Goal: Find specific page/section: Find specific page/section

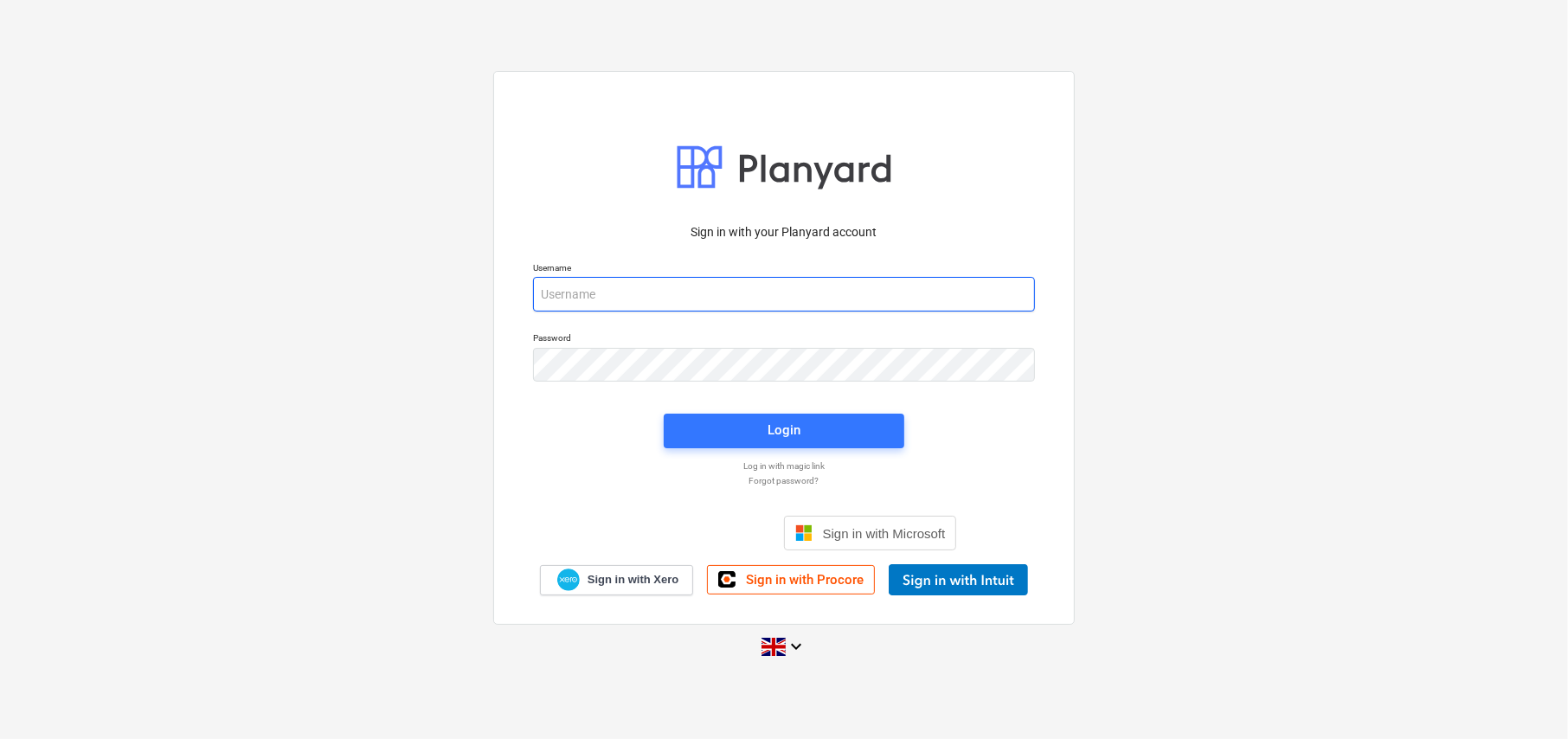
click at [633, 294] on input "email" at bounding box center [784, 294] width 501 height 35
click at [811, 582] on span "Sign in with Procore" at bounding box center [805, 580] width 118 height 16
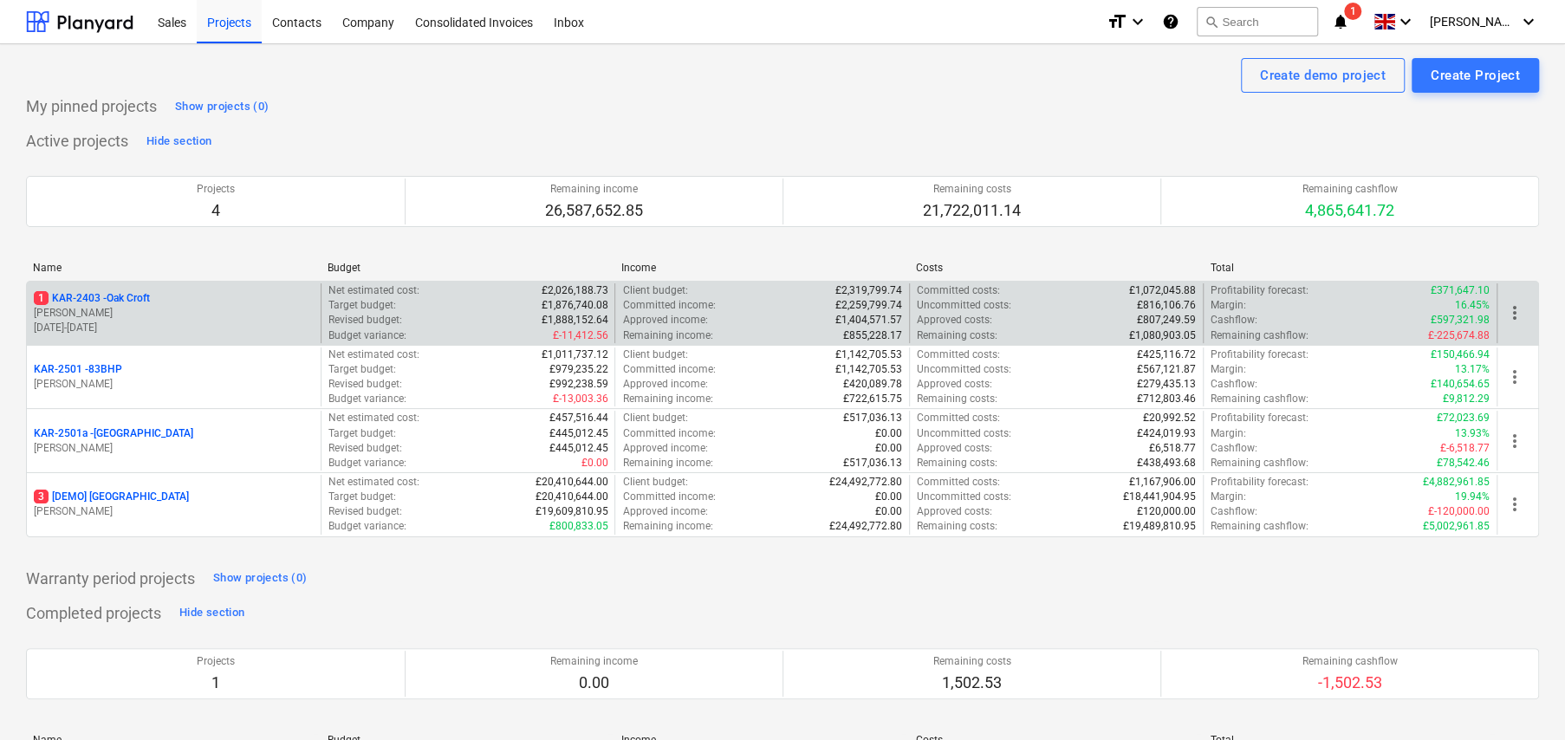
click at [131, 299] on p "1 KAR-2403 - Oak Croft" at bounding box center [92, 298] width 116 height 15
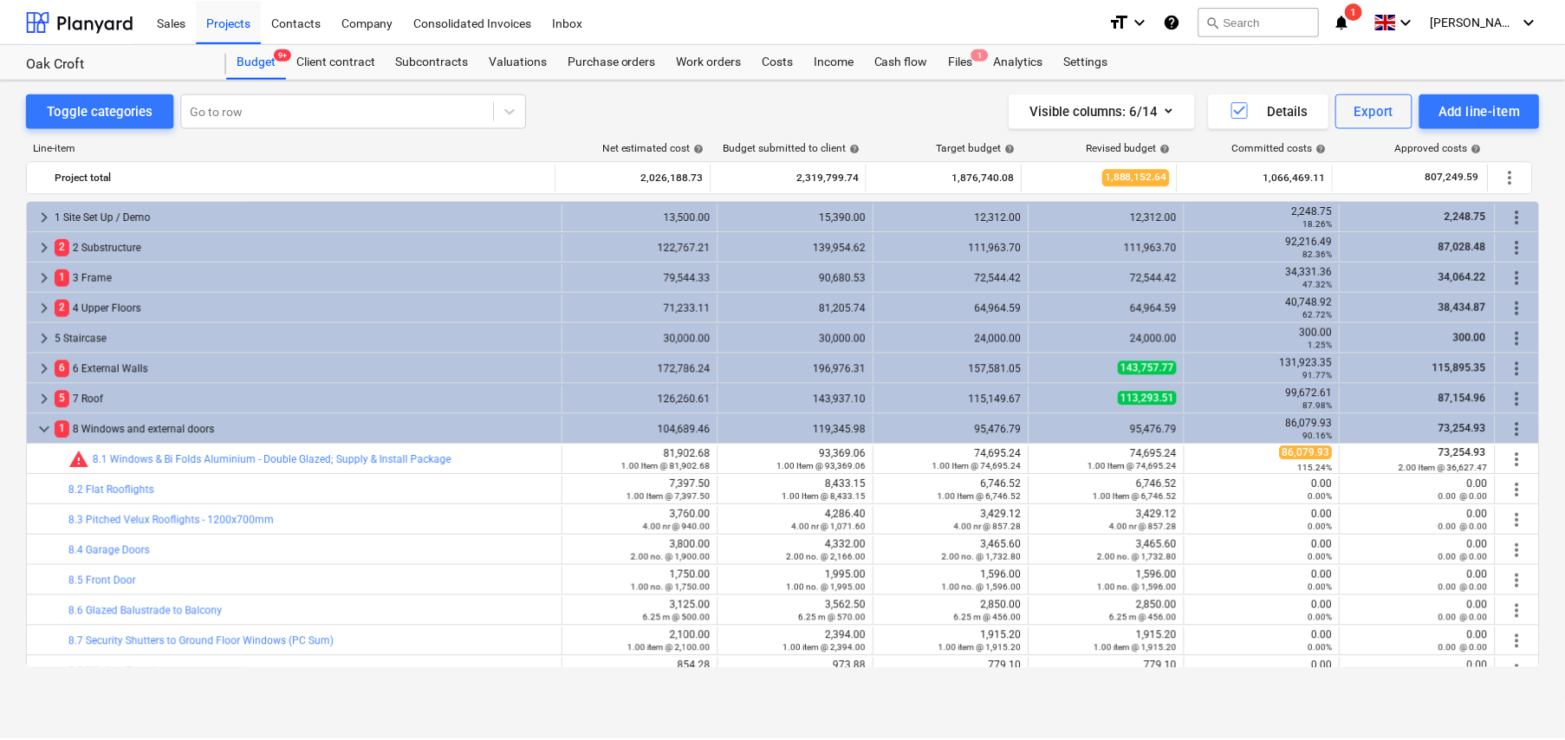
scroll to position [87, 0]
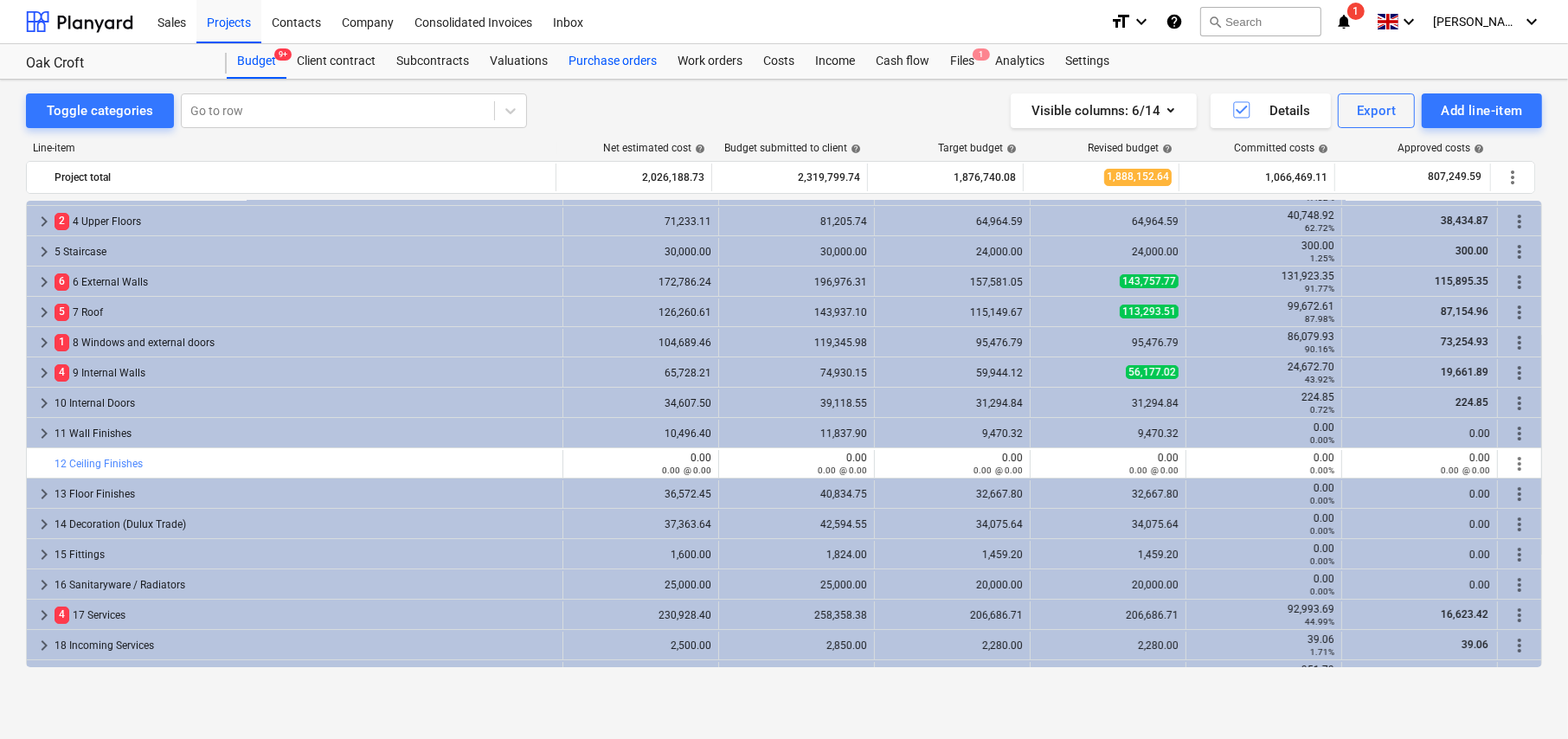
click at [616, 63] on div "Purchase orders" at bounding box center [612, 61] width 109 height 35
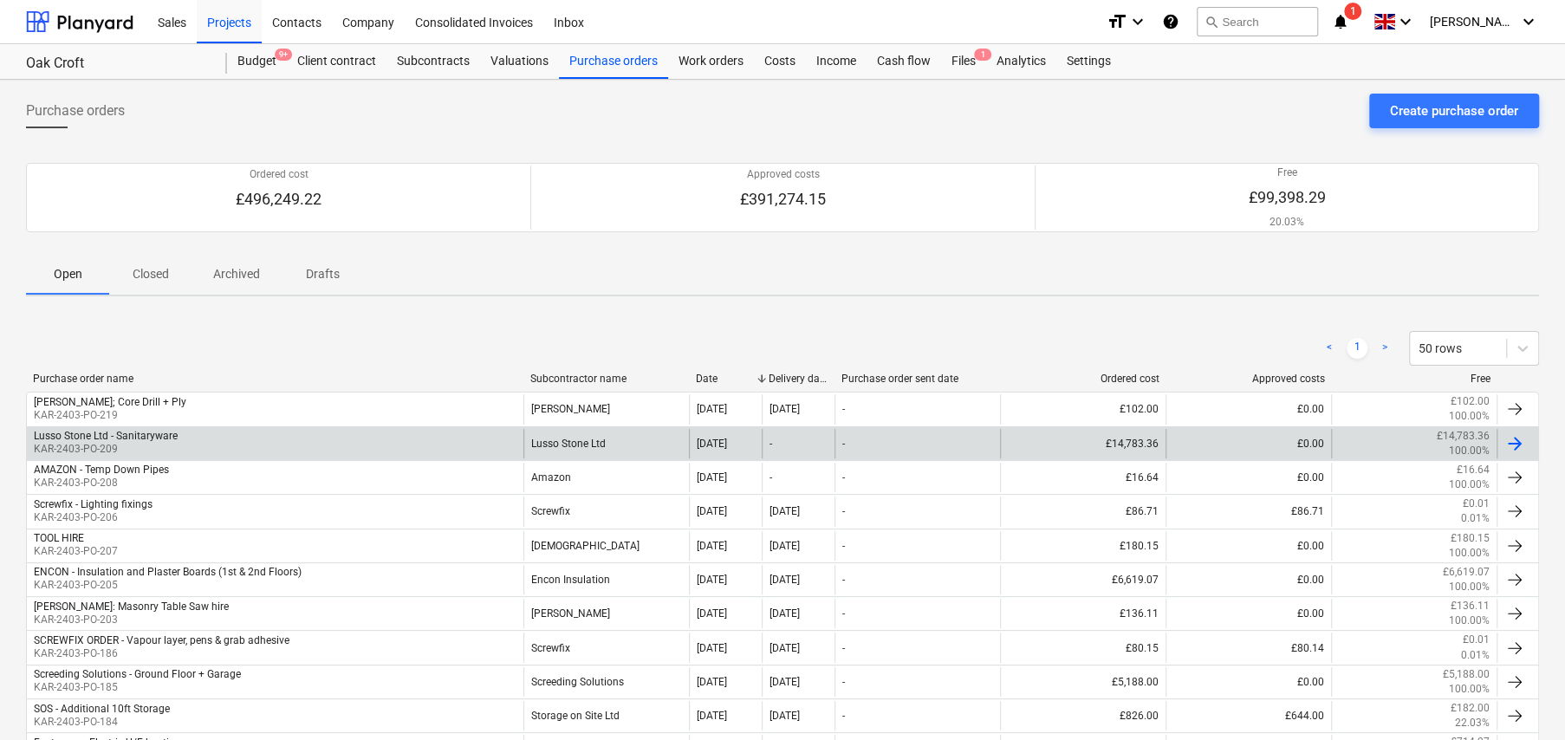
click at [256, 437] on div "Lusso Stone Ltd - Sanitaryware KAR-2403-PO-209" at bounding box center [275, 443] width 496 height 29
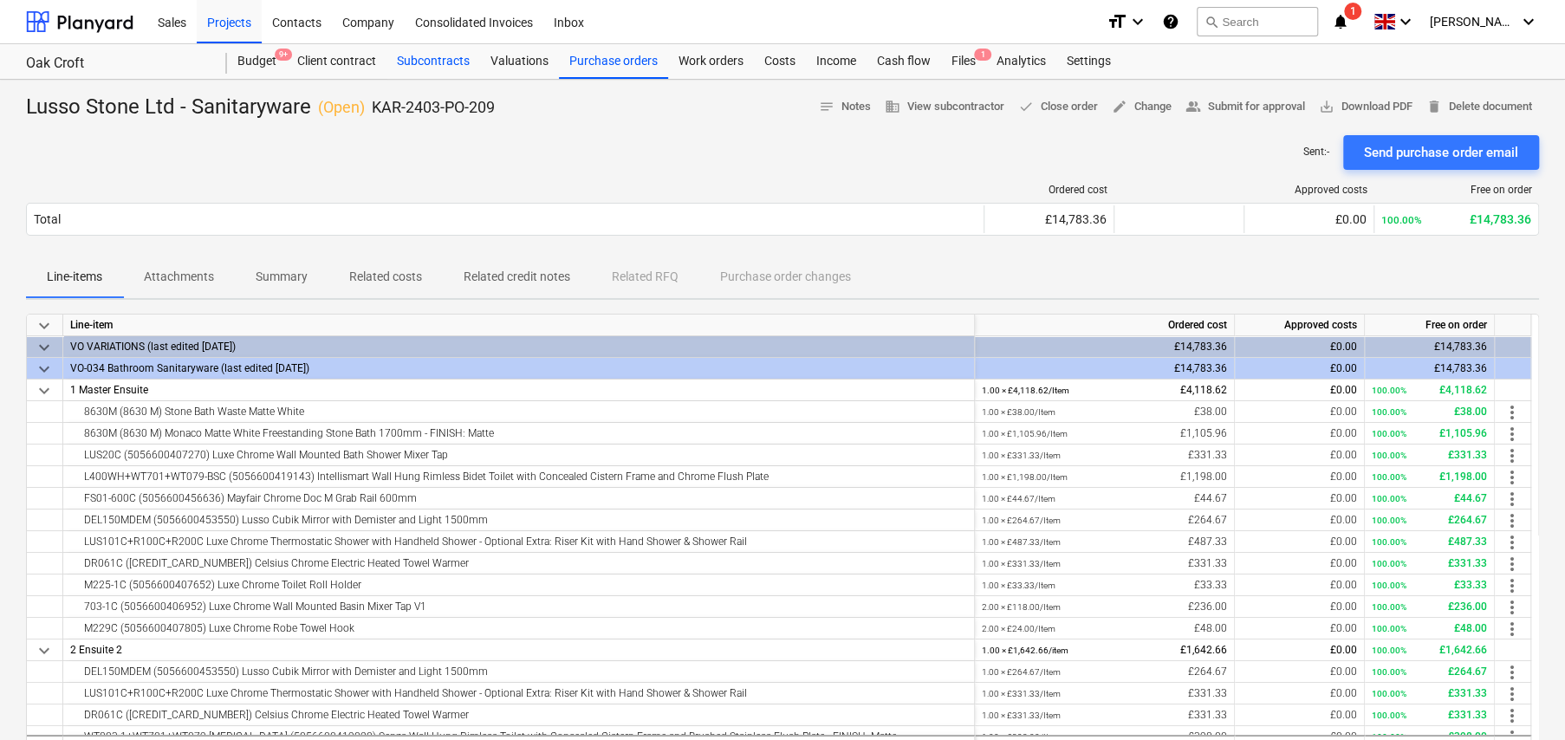
click at [424, 61] on div "Subcontracts" at bounding box center [433, 61] width 94 height 35
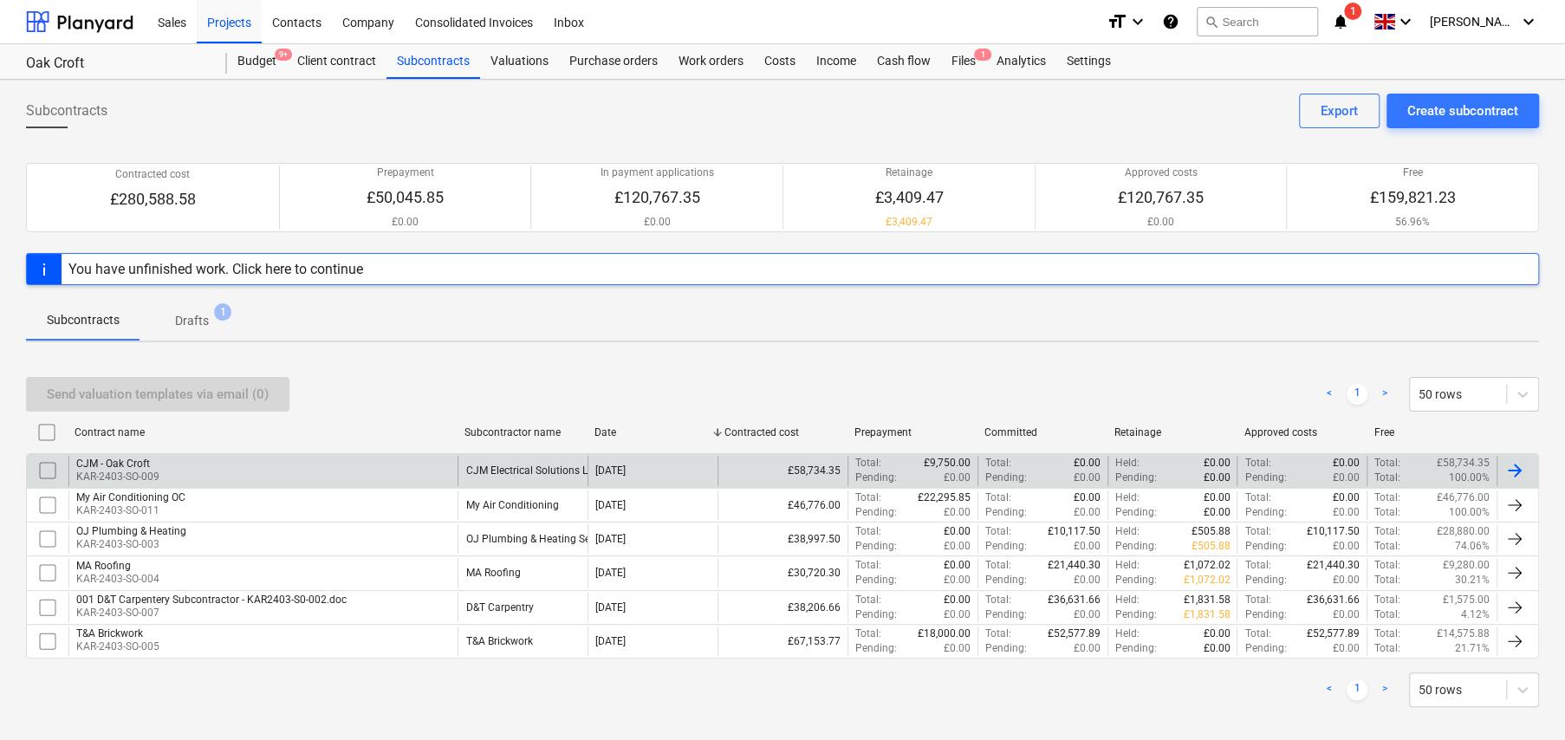
click at [168, 464] on div "CJM - Oak Croft KAR-2403-SO-009" at bounding box center [262, 470] width 389 height 29
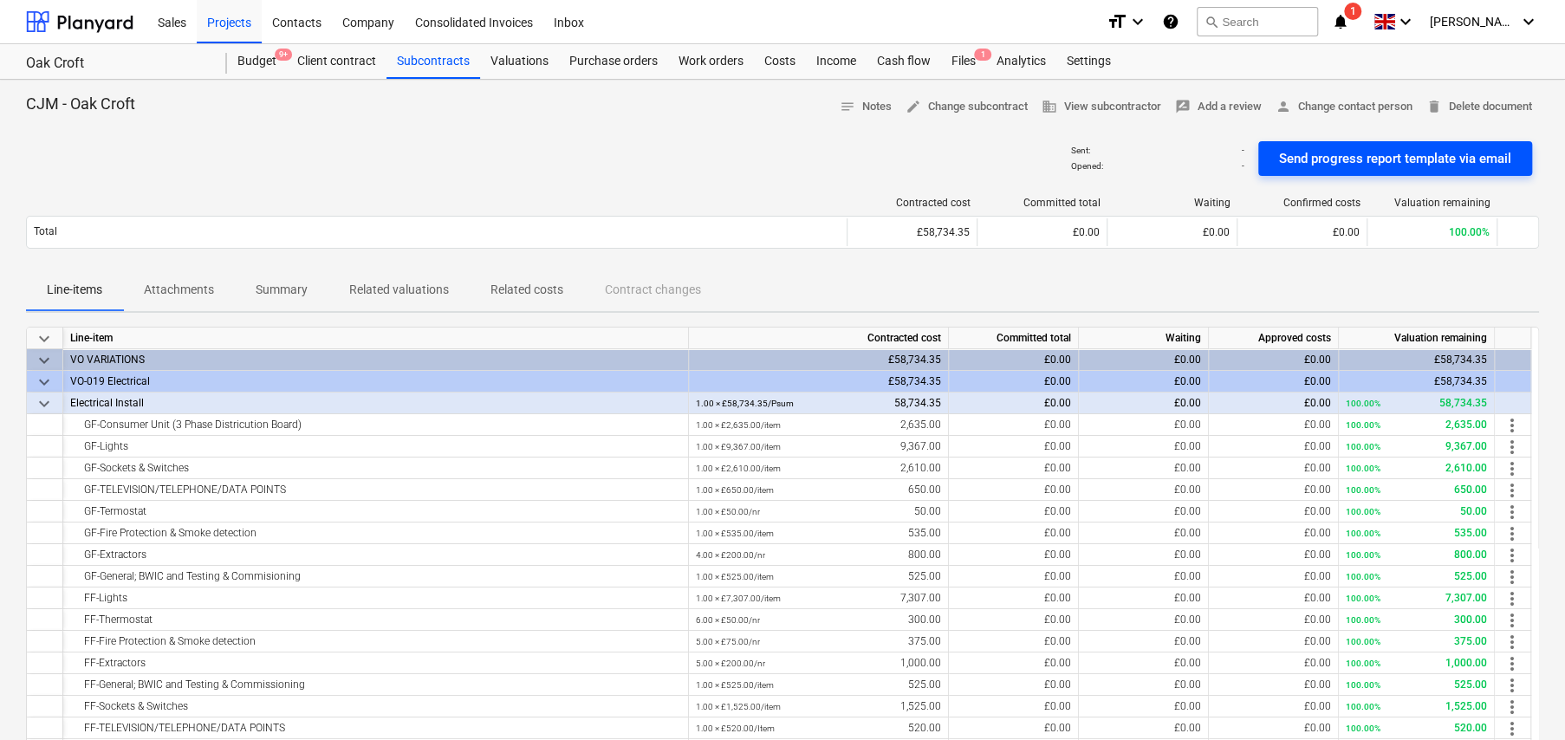
click at [1317, 159] on div "Send progress report template via email" at bounding box center [1395, 158] width 232 height 23
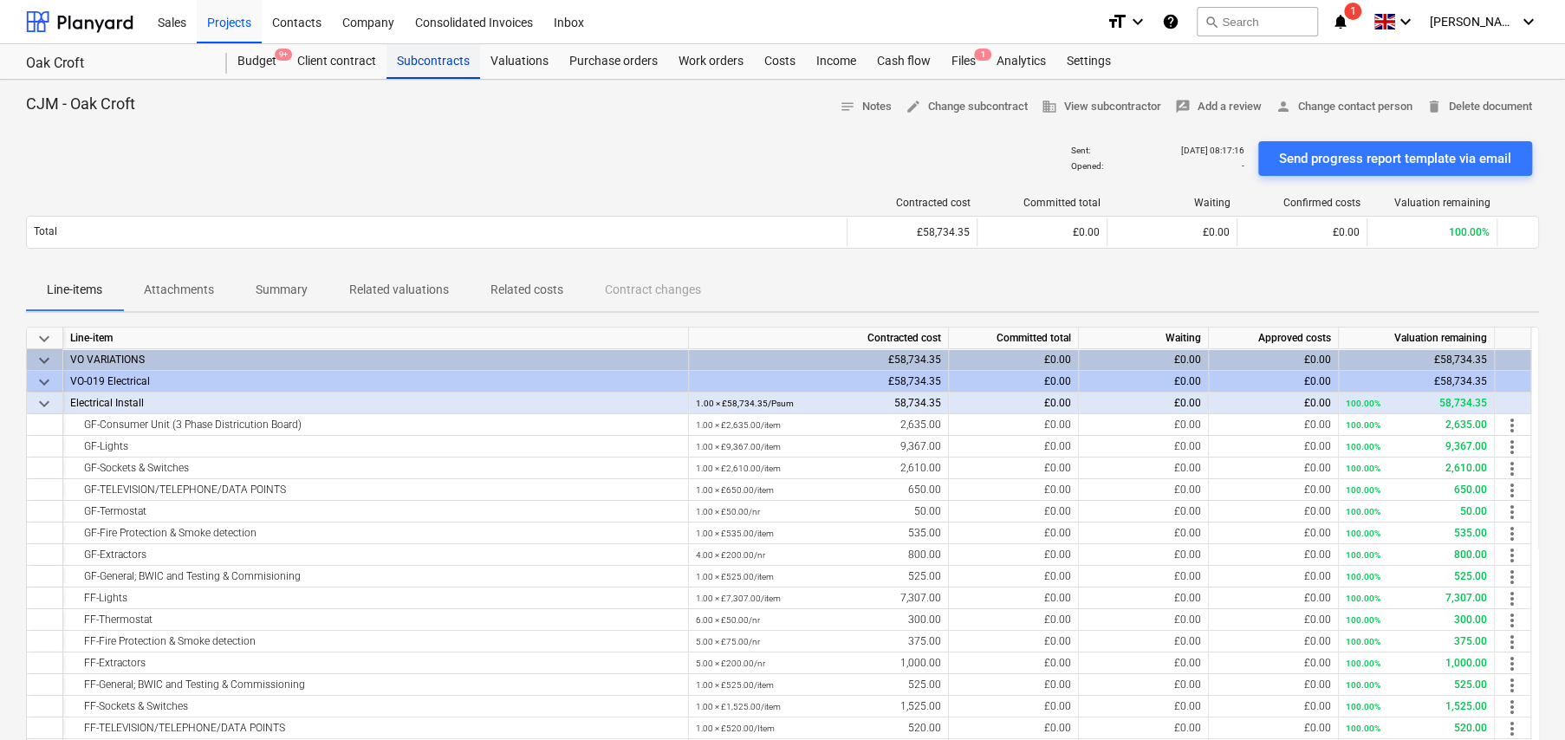
click at [438, 62] on div "Subcontracts" at bounding box center [433, 61] width 94 height 35
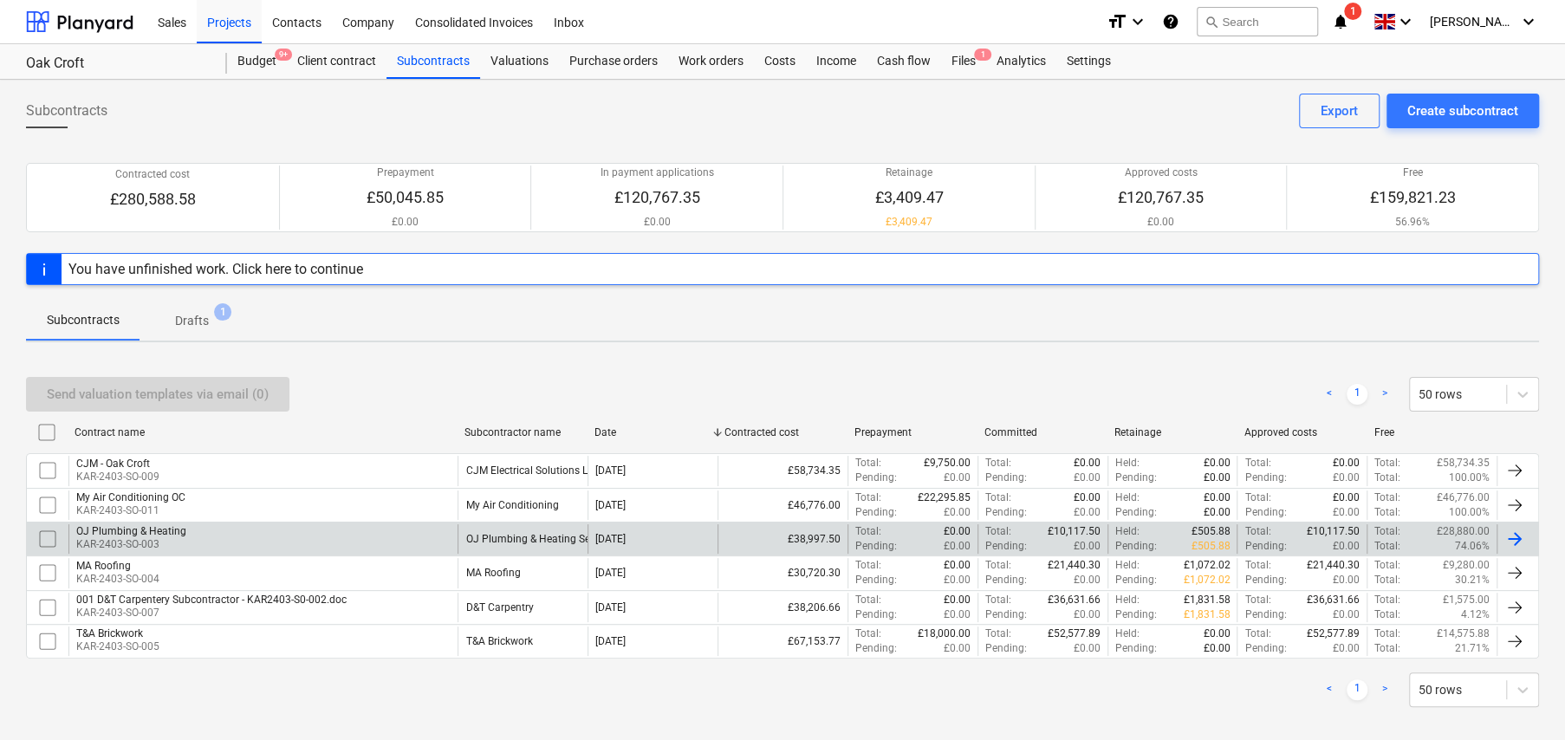
click at [193, 536] on div "OJ Plumbing & Heating KAR-2403-SO-003" at bounding box center [262, 538] width 389 height 29
